Goal: Transaction & Acquisition: Subscribe to service/newsletter

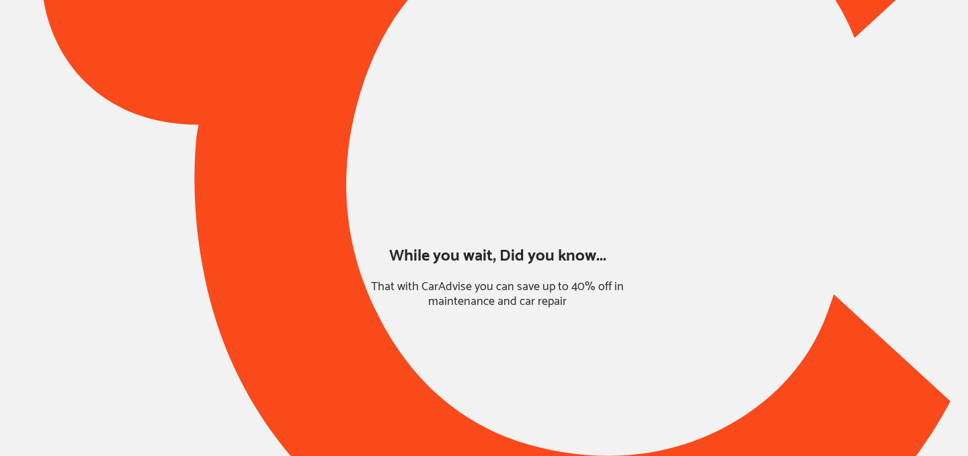
type input "*****"
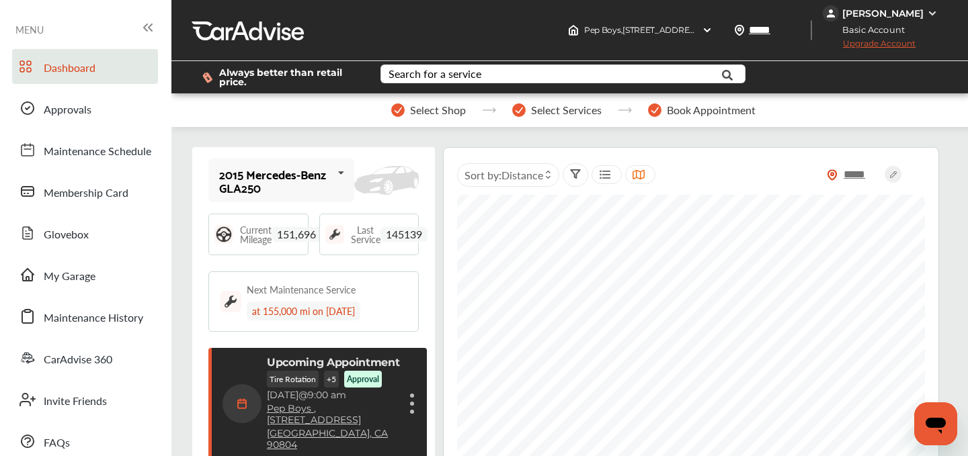
click at [896, 13] on div "[PERSON_NAME]" at bounding box center [882, 13] width 81 height 12
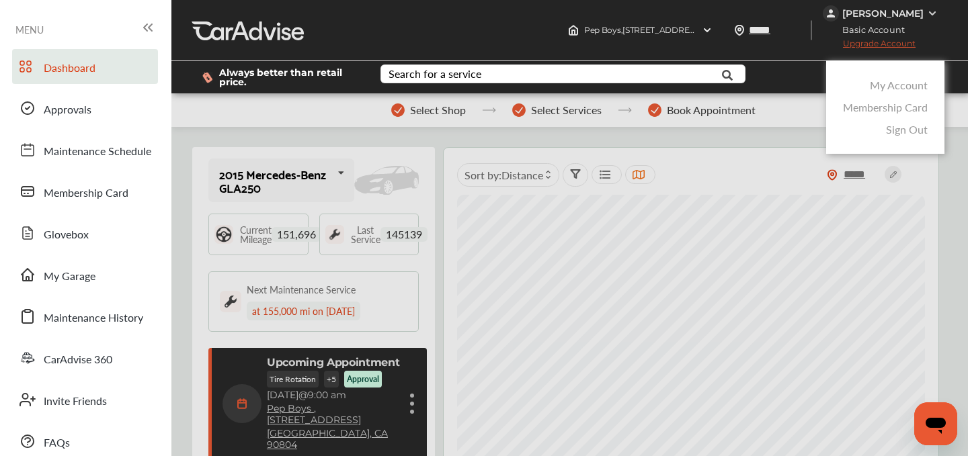
click at [889, 85] on link "My Account" at bounding box center [899, 84] width 58 height 15
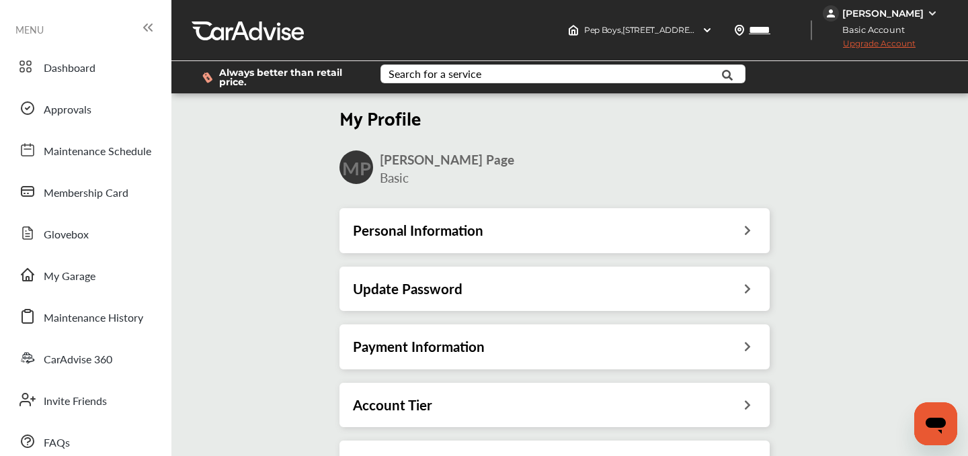
click at [529, 354] on div "Payment Information" at bounding box center [554, 346] width 403 height 17
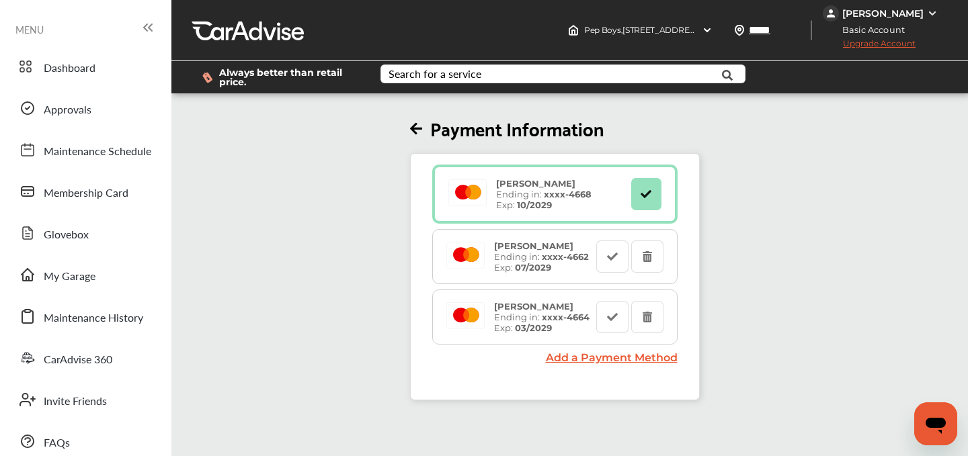
click at [876, 42] on span "Upgrade Account" at bounding box center [869, 46] width 93 height 17
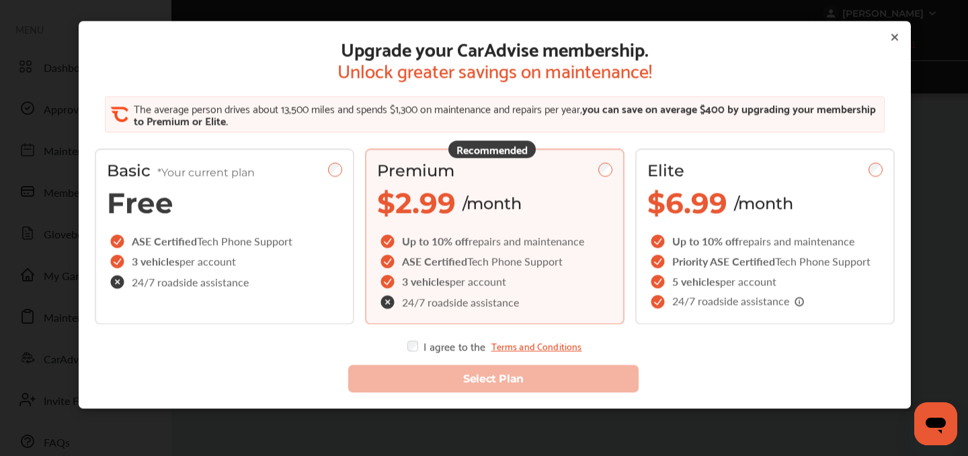
click at [413, 351] on div "Upgrade your CarAdvise membership. Unlock greater savings on maintenance! The a…" at bounding box center [495, 215] width 832 height 388
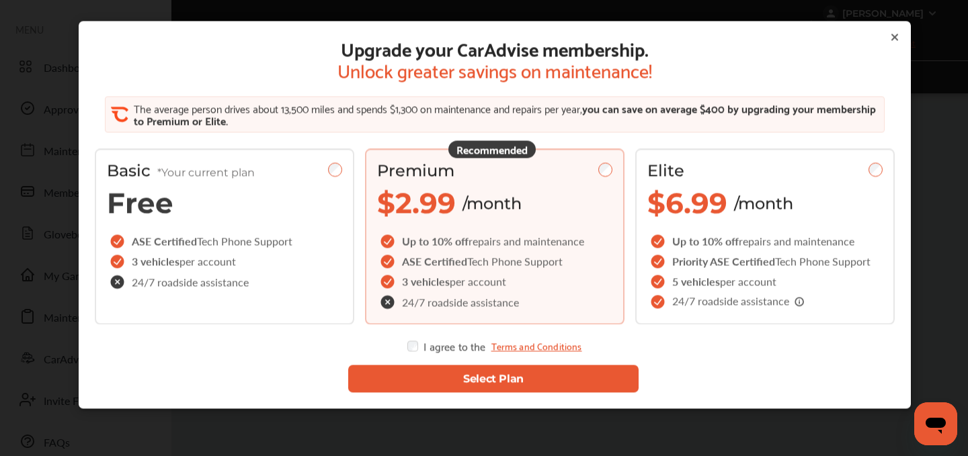
click at [470, 385] on button "Select Plan" at bounding box center [493, 379] width 290 height 28
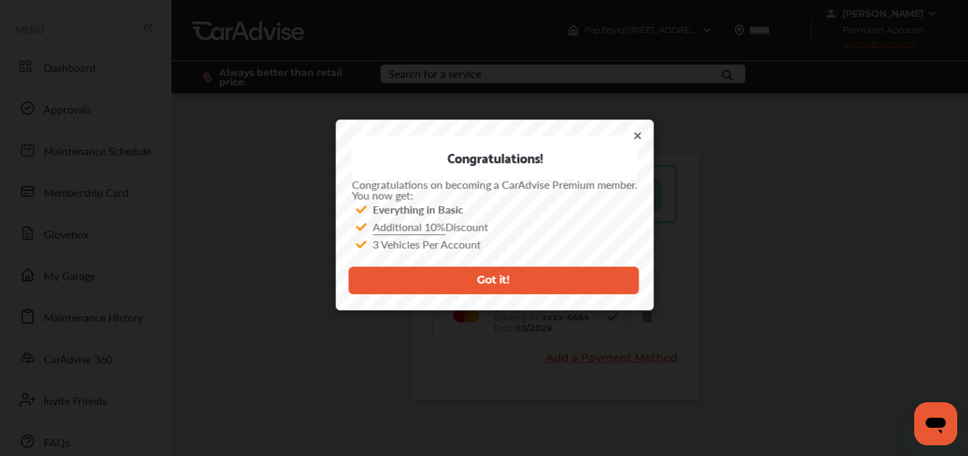
click at [468, 284] on button "Got it!" at bounding box center [493, 281] width 290 height 28
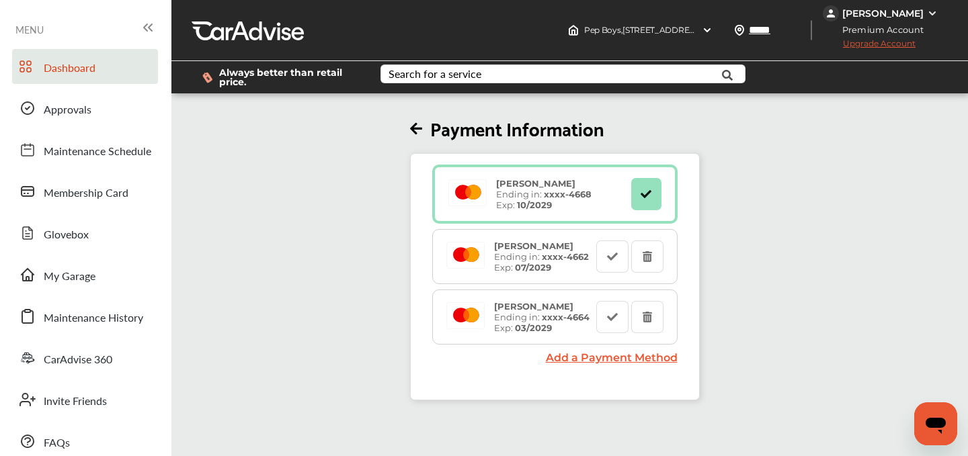
click at [71, 71] on span "Dashboard" at bounding box center [70, 68] width 52 height 17
